Goal: Task Accomplishment & Management: Complete application form

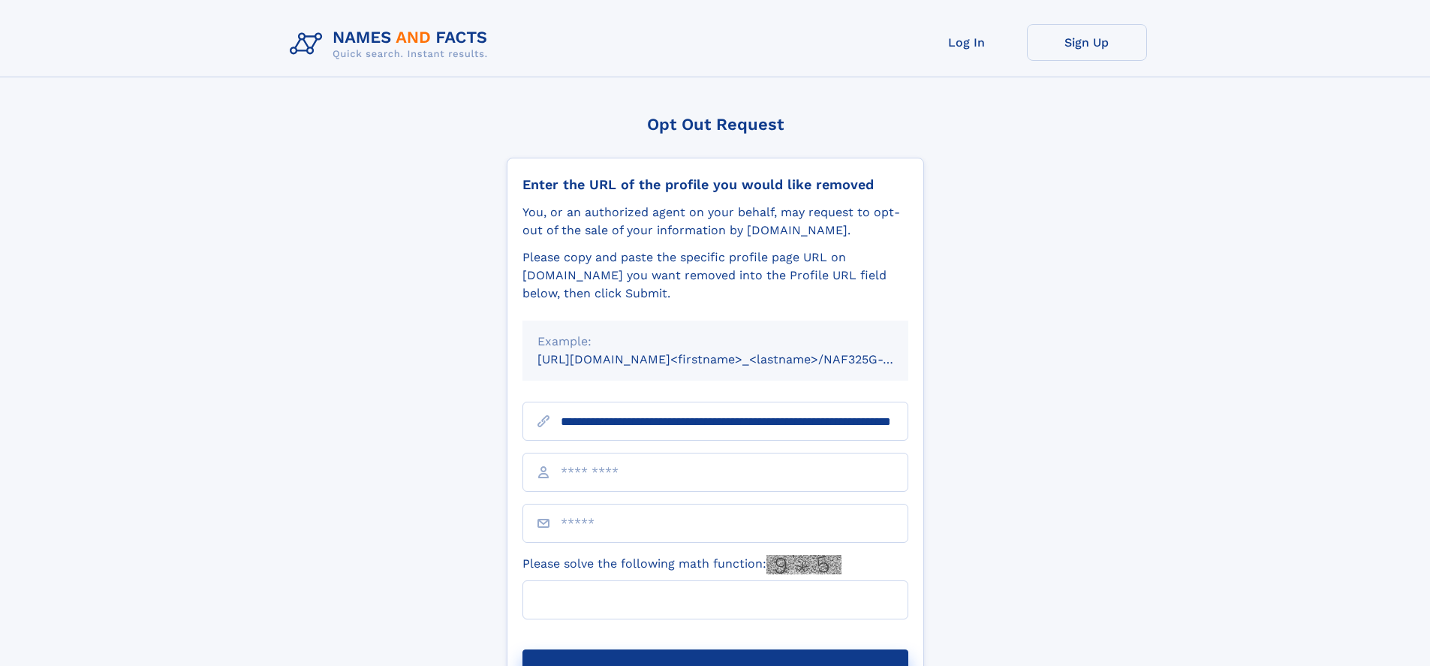
scroll to position [0, 148]
type input "**********"
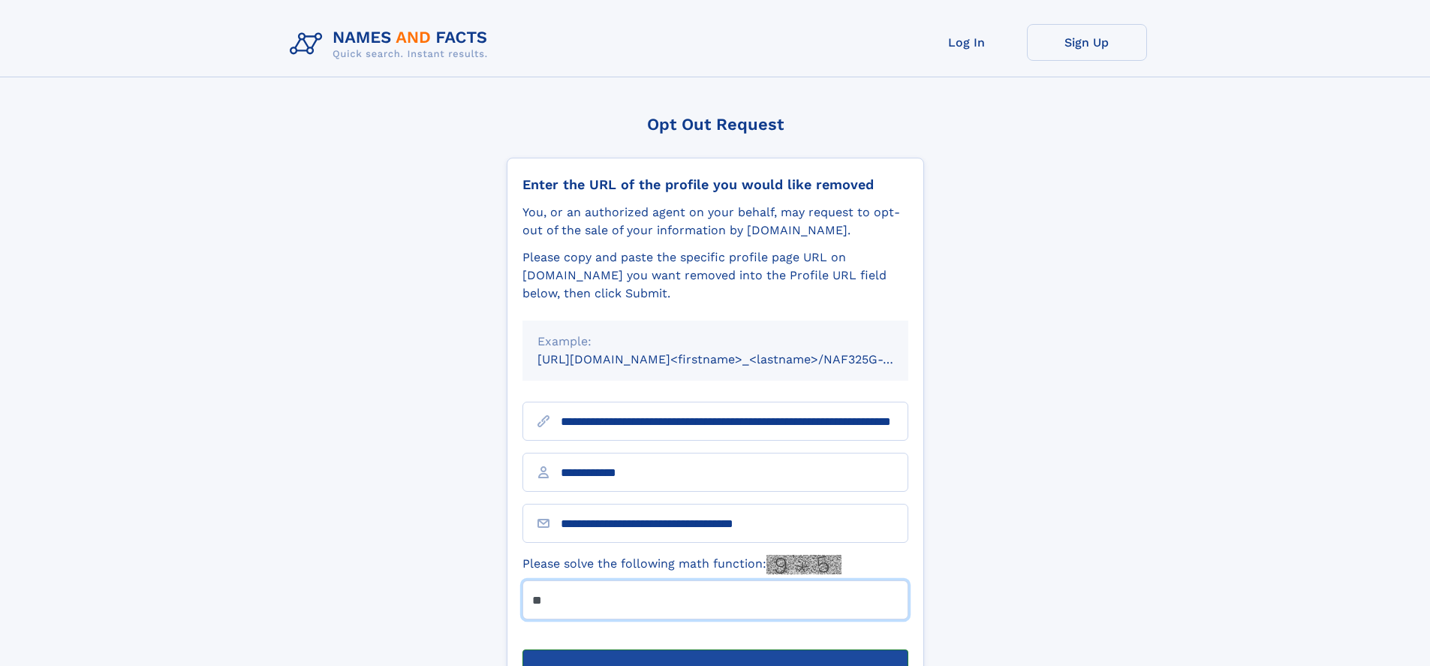
type input "**"
click at [715, 649] on button "Submit Opt Out Request" at bounding box center [715, 673] width 386 height 48
